Goal: Go to known website: Access a specific website the user already knows

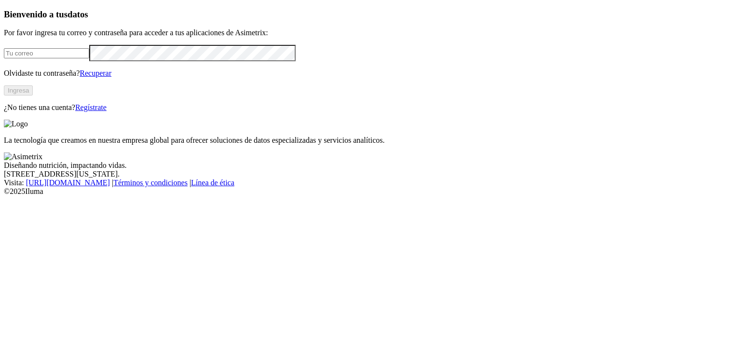
type input "[EMAIL_ADDRESS][DOMAIN_NAME]"
click at [33, 96] on button "Ingresa" at bounding box center [18, 90] width 29 height 10
